Goal: Navigation & Orientation: Go to known website

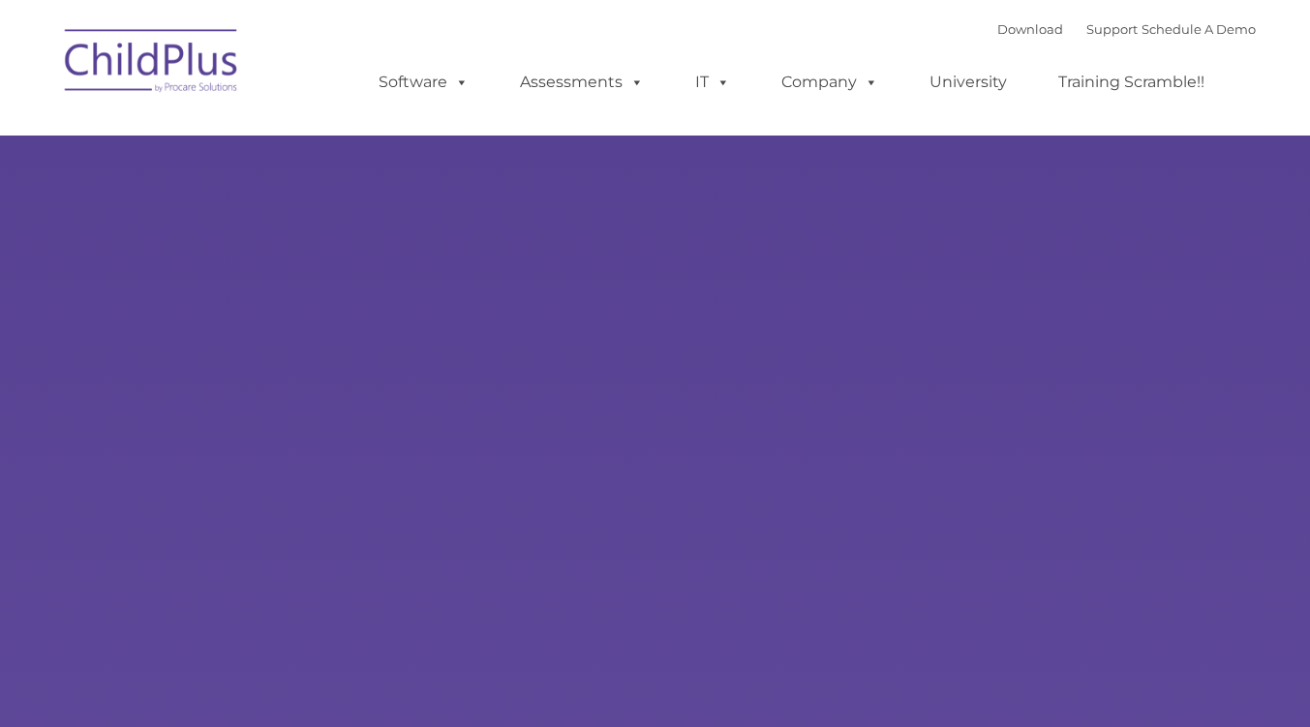
type input ""
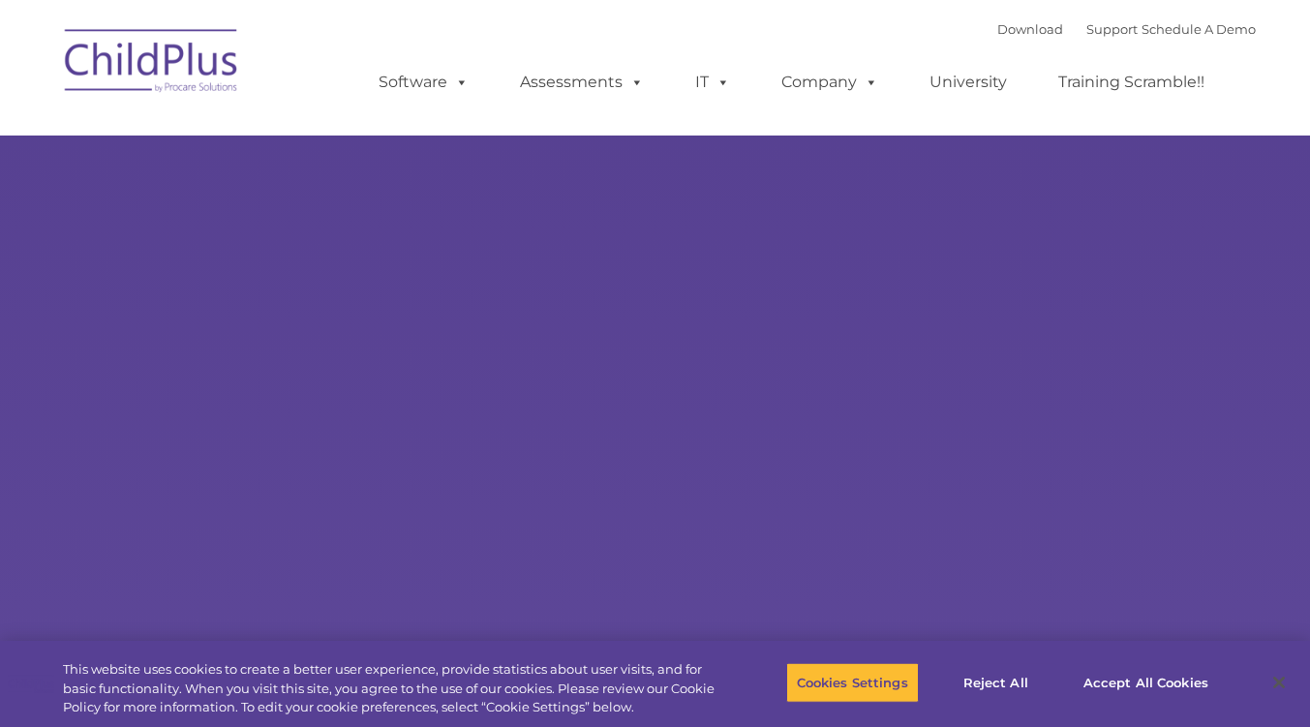
select select "MEDIUM"
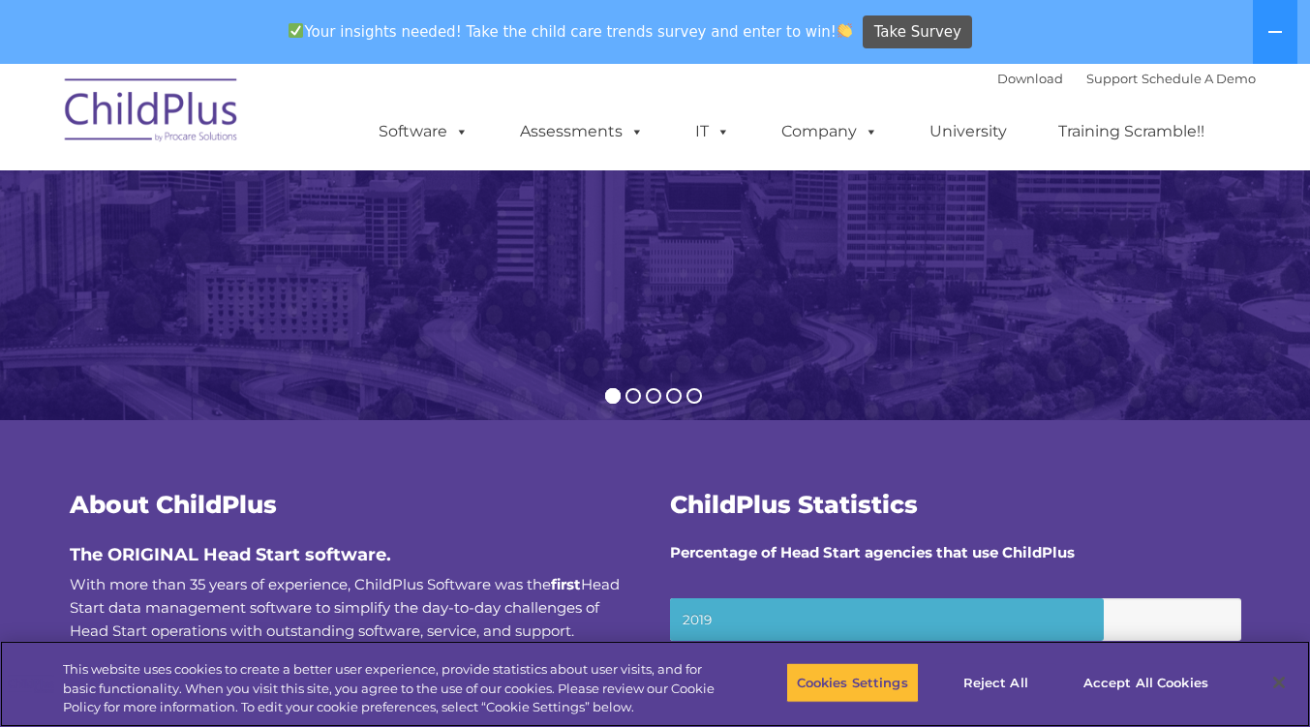
scroll to position [372, 0]
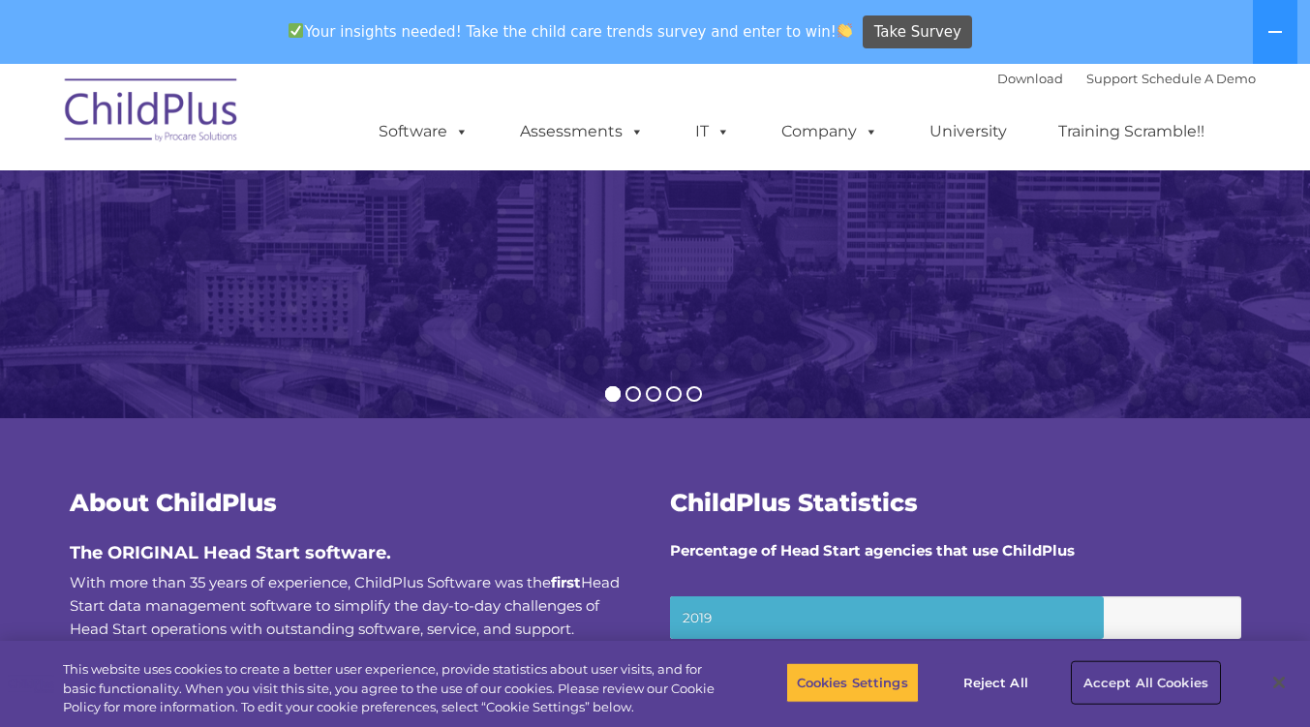
click at [1155, 685] on button "Accept All Cookies" at bounding box center [1146, 682] width 146 height 41
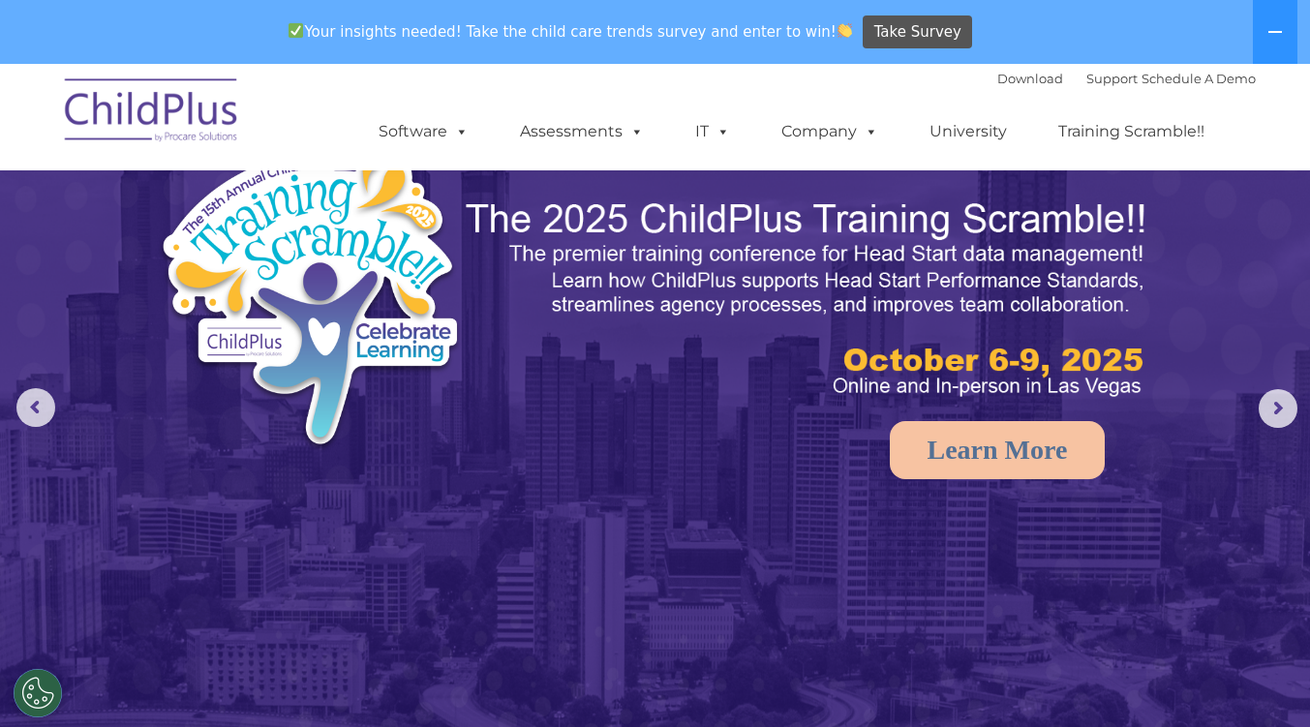
scroll to position [0, 0]
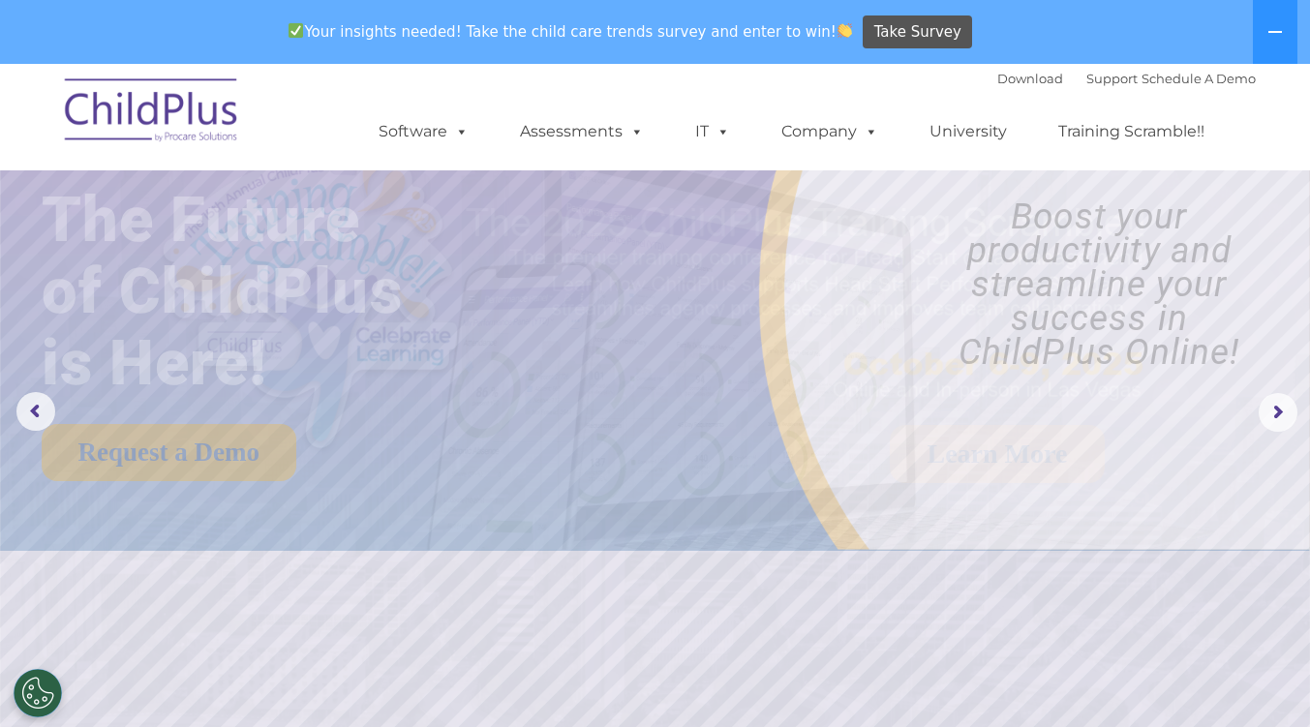
click at [170, 112] on img at bounding box center [152, 113] width 194 height 97
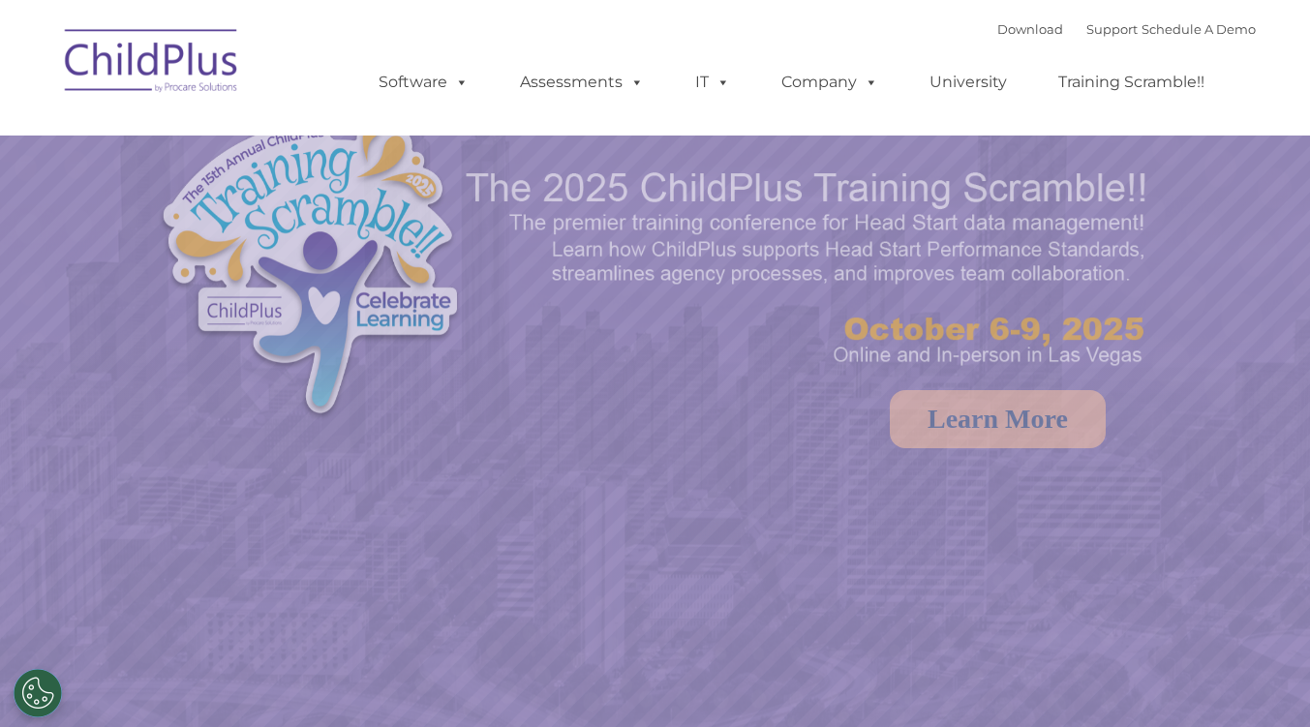
select select "MEDIUM"
